Goal: Task Accomplishment & Management: Manage account settings

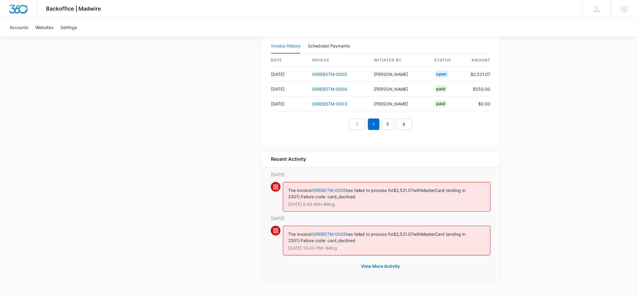
scroll to position [591, 0]
click at [373, 265] on button "View More Activity" at bounding box center [380, 266] width 51 height 15
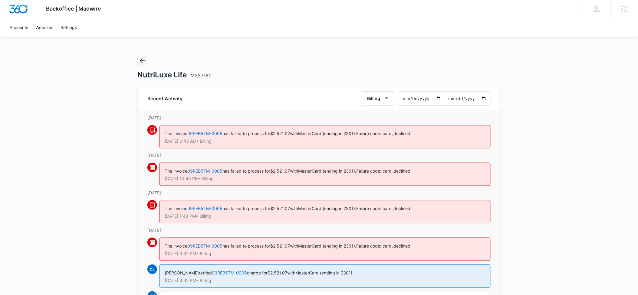
click at [143, 63] on icon "Back" at bounding box center [142, 60] width 7 height 7
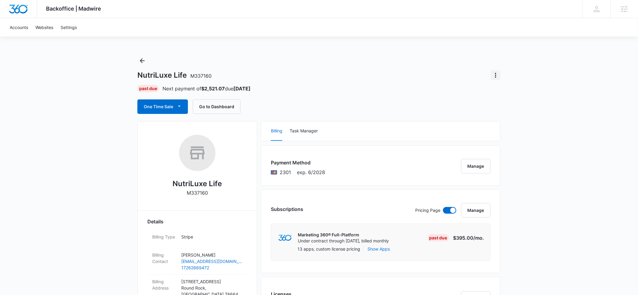
click at [494, 74] on icon "Actions" at bounding box center [495, 75] width 7 height 7
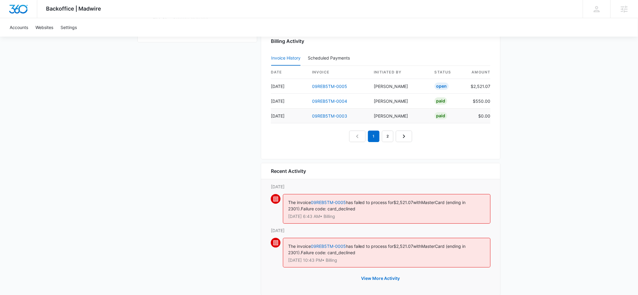
scroll to position [569, 0]
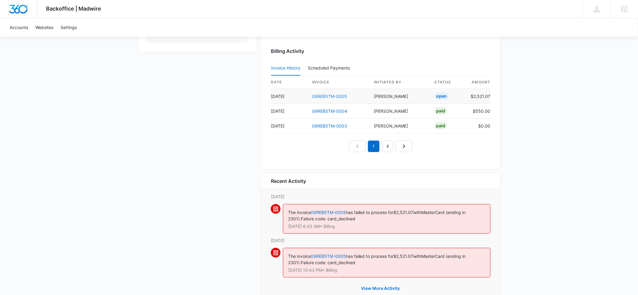
click at [336, 95] on link "09REB5TM-0005" at bounding box center [329, 96] width 35 height 5
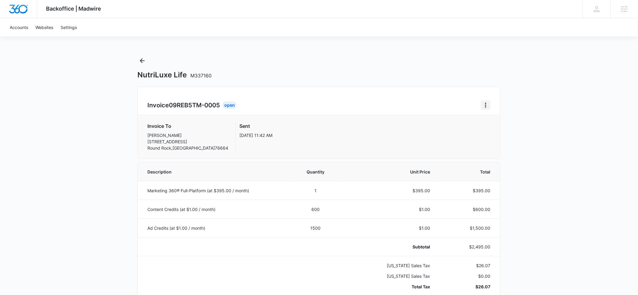
click at [482, 105] on icon "Home" at bounding box center [485, 105] width 7 height 7
click at [491, 132] on div "Retry Payment" at bounding box center [505, 131] width 35 height 4
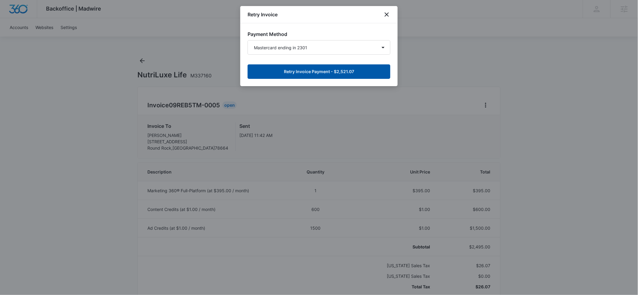
click at [314, 70] on button "Retry Invoice Payment - $2,521.07" at bounding box center [318, 71] width 143 height 15
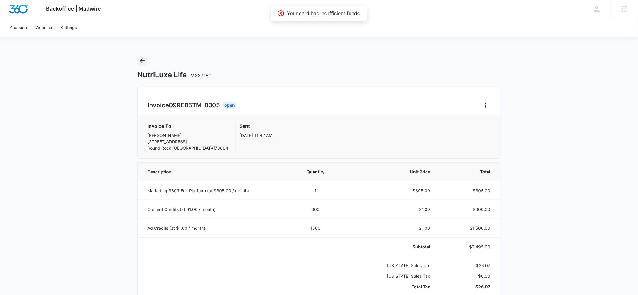
click at [144, 60] on icon "Back" at bounding box center [142, 60] width 7 height 7
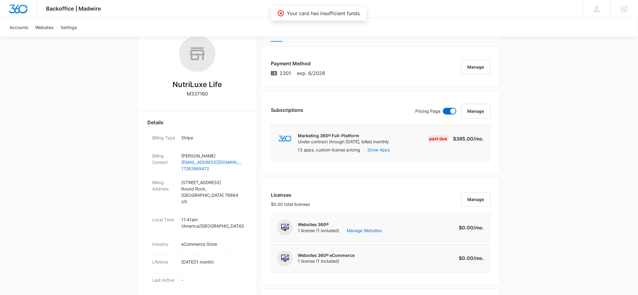
scroll to position [100, 0]
